Goal: Task Accomplishment & Management: Manage account settings

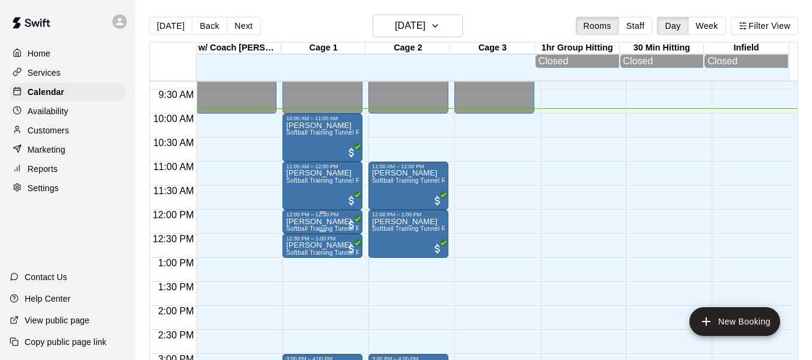
scroll to position [455, 0]
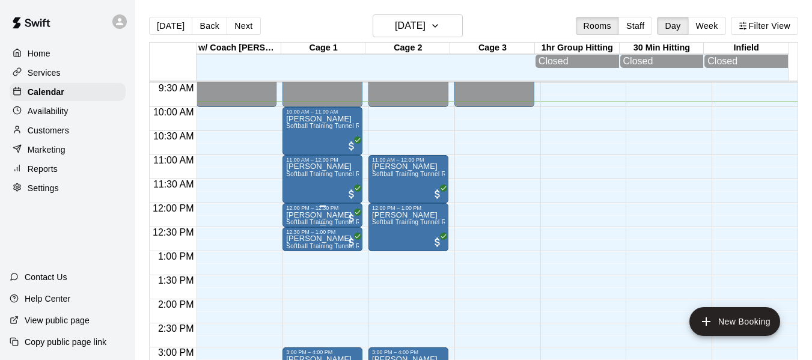
click at [312, 215] on p "[PERSON_NAME]" at bounding box center [322, 215] width 73 height 0
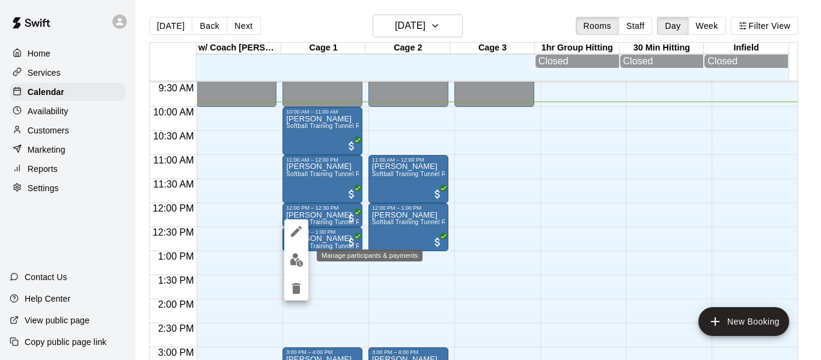
click at [296, 251] on button "edit" at bounding box center [296, 259] width 24 height 23
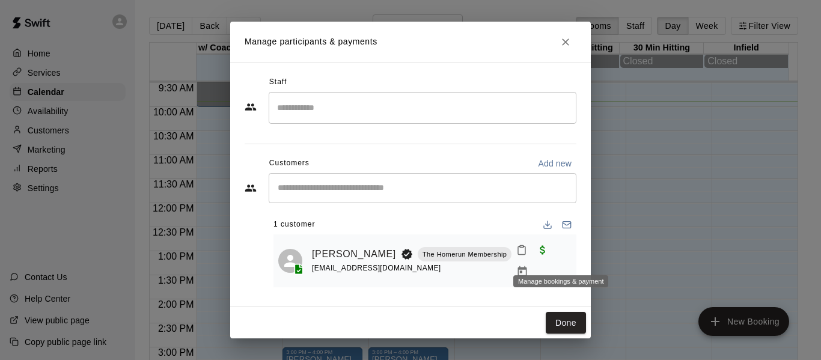
click at [528, 266] on icon "Manage bookings & payment" at bounding box center [522, 272] width 12 height 12
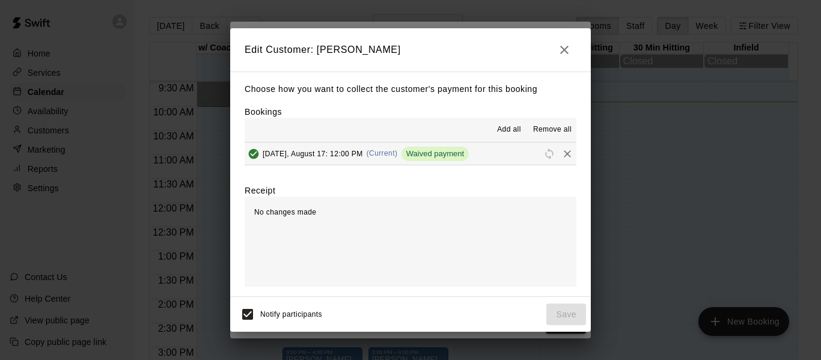
click at [559, 36] on h2 "Edit Customer: [PERSON_NAME]" at bounding box center [410, 49] width 360 height 43
click at [564, 50] on icon "button" at bounding box center [564, 50] width 14 height 14
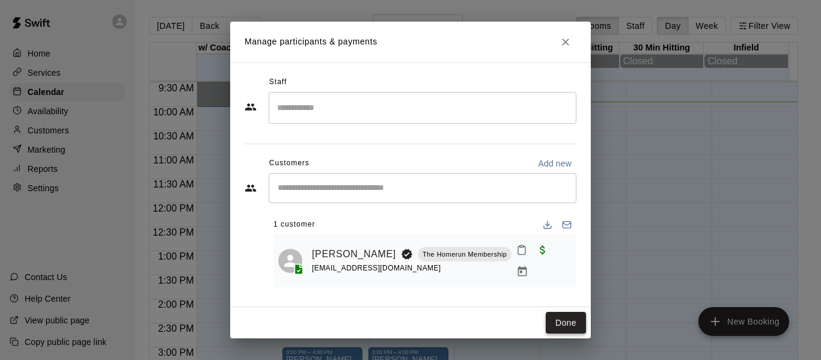
click at [552, 321] on button "Done" at bounding box center [565, 323] width 40 height 22
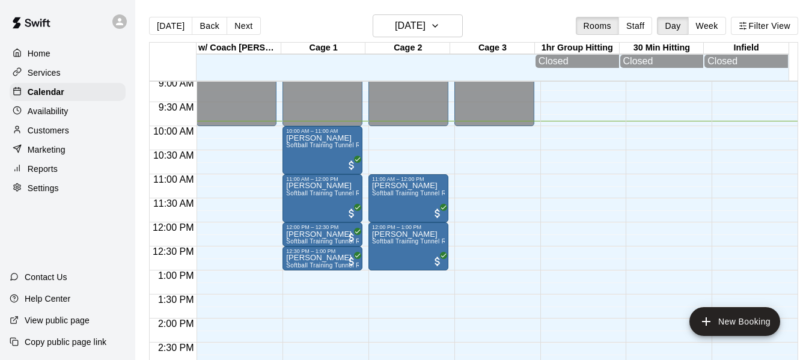
scroll to position [435, 0]
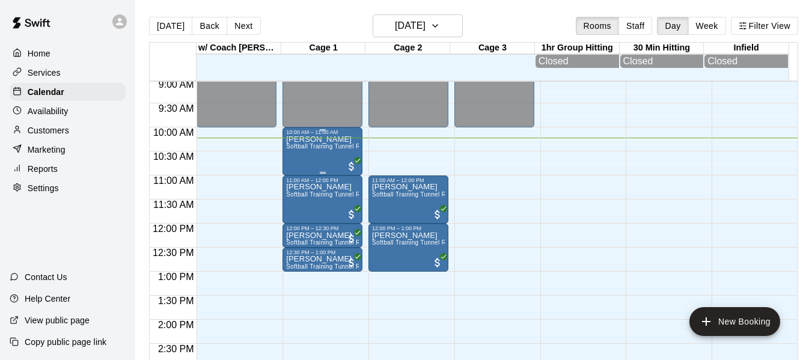
click at [294, 158] on div "[PERSON_NAME] Softball Training Tunnel Rental (Off Peak)" at bounding box center [322, 315] width 73 height 360
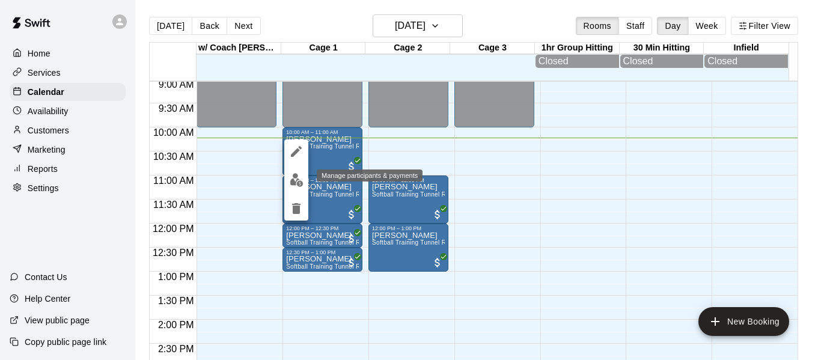
click at [299, 181] on img "edit" at bounding box center [297, 180] width 14 height 14
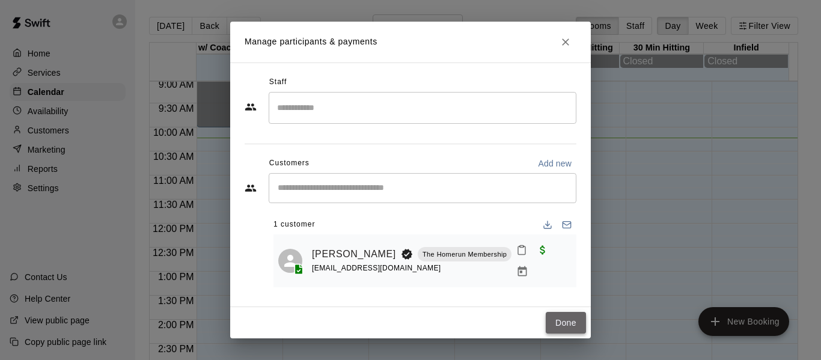
click at [566, 324] on button "Done" at bounding box center [565, 323] width 40 height 22
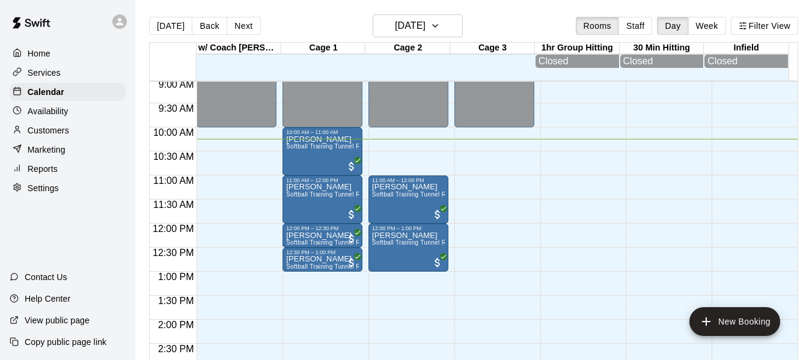
click at [47, 69] on p "Services" at bounding box center [44, 73] width 33 height 12
